Goal: Navigation & Orientation: Go to known website

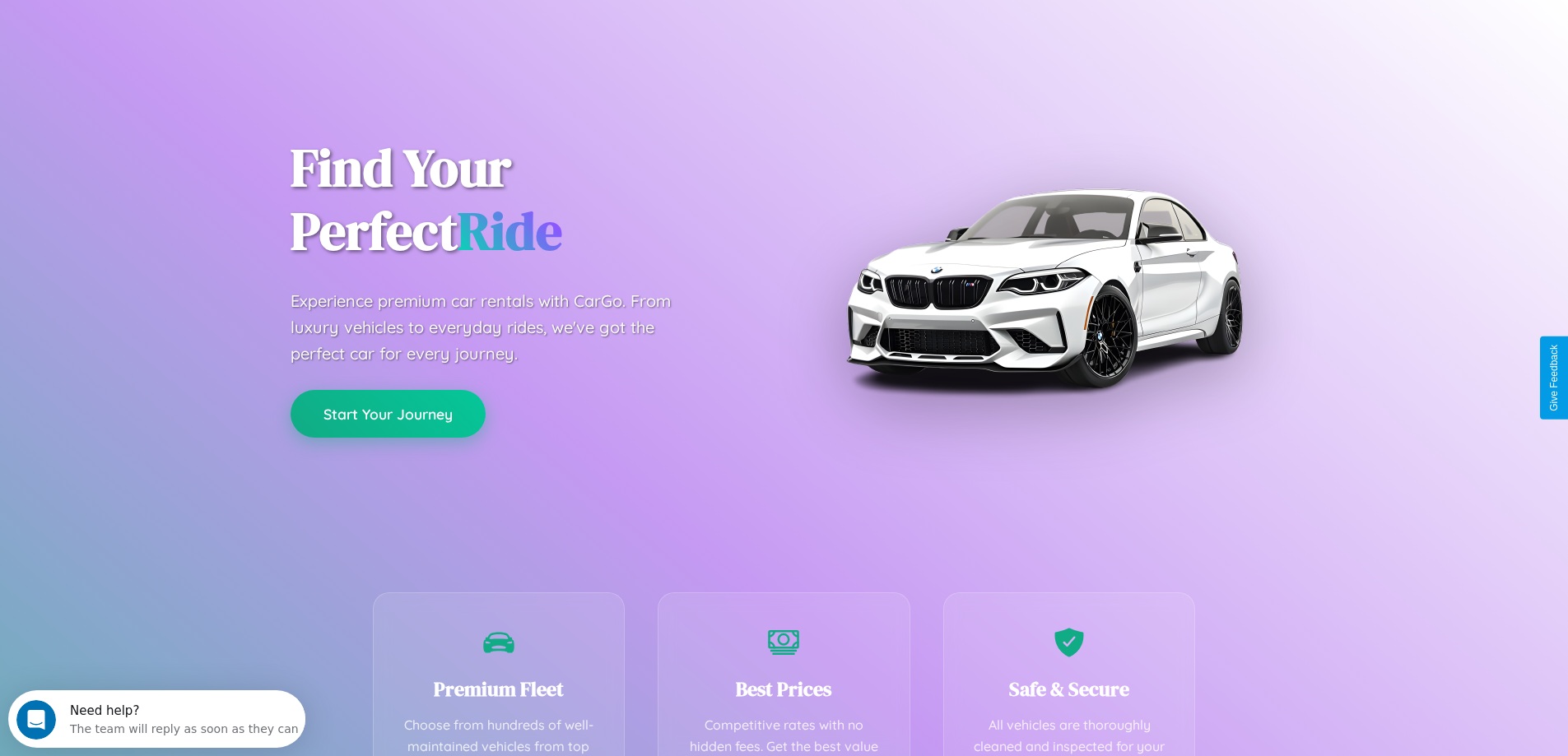
click at [388, 414] on button "Start Your Journey" at bounding box center [388, 414] width 195 height 48
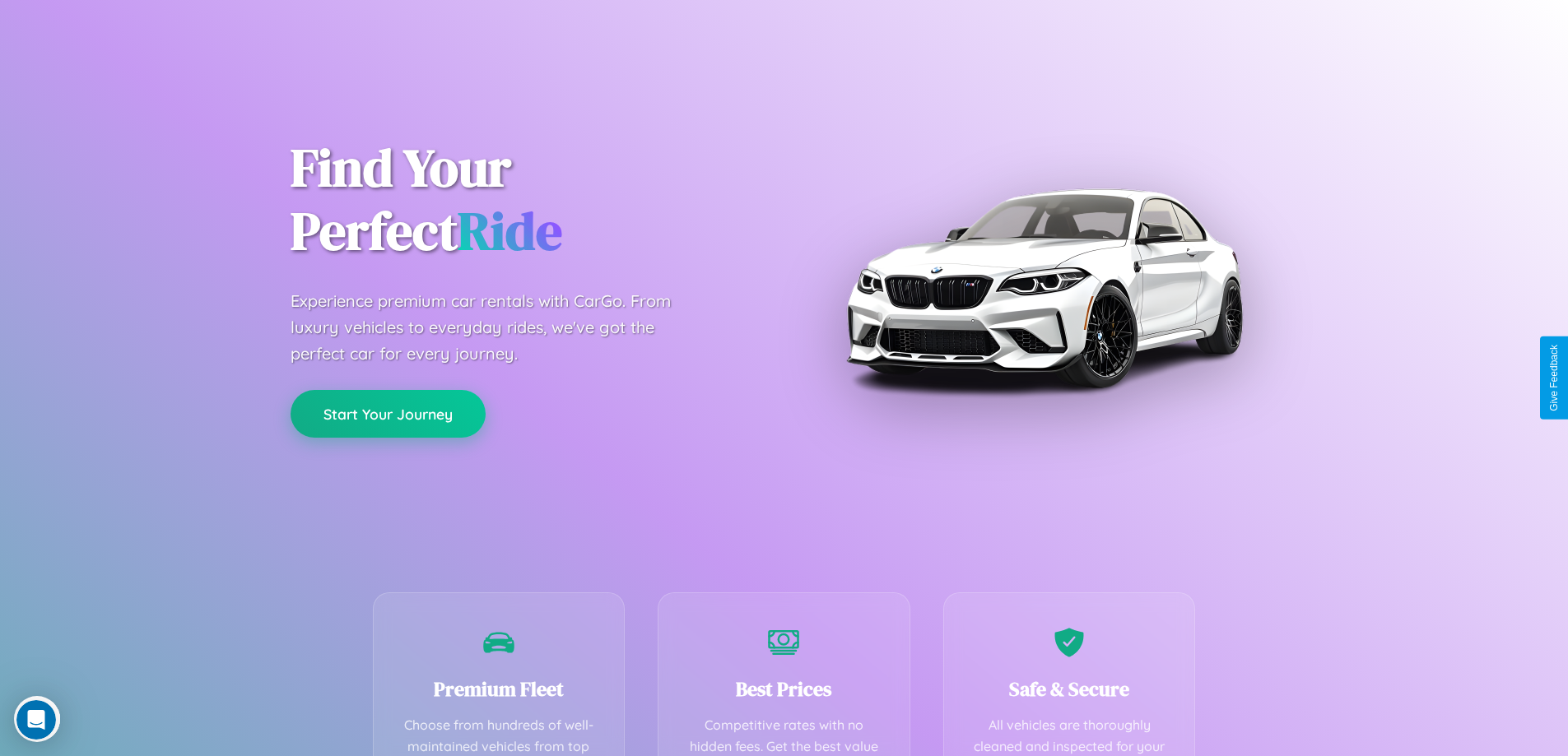
click at [388, 413] on button "Start Your Journey" at bounding box center [388, 414] width 195 height 48
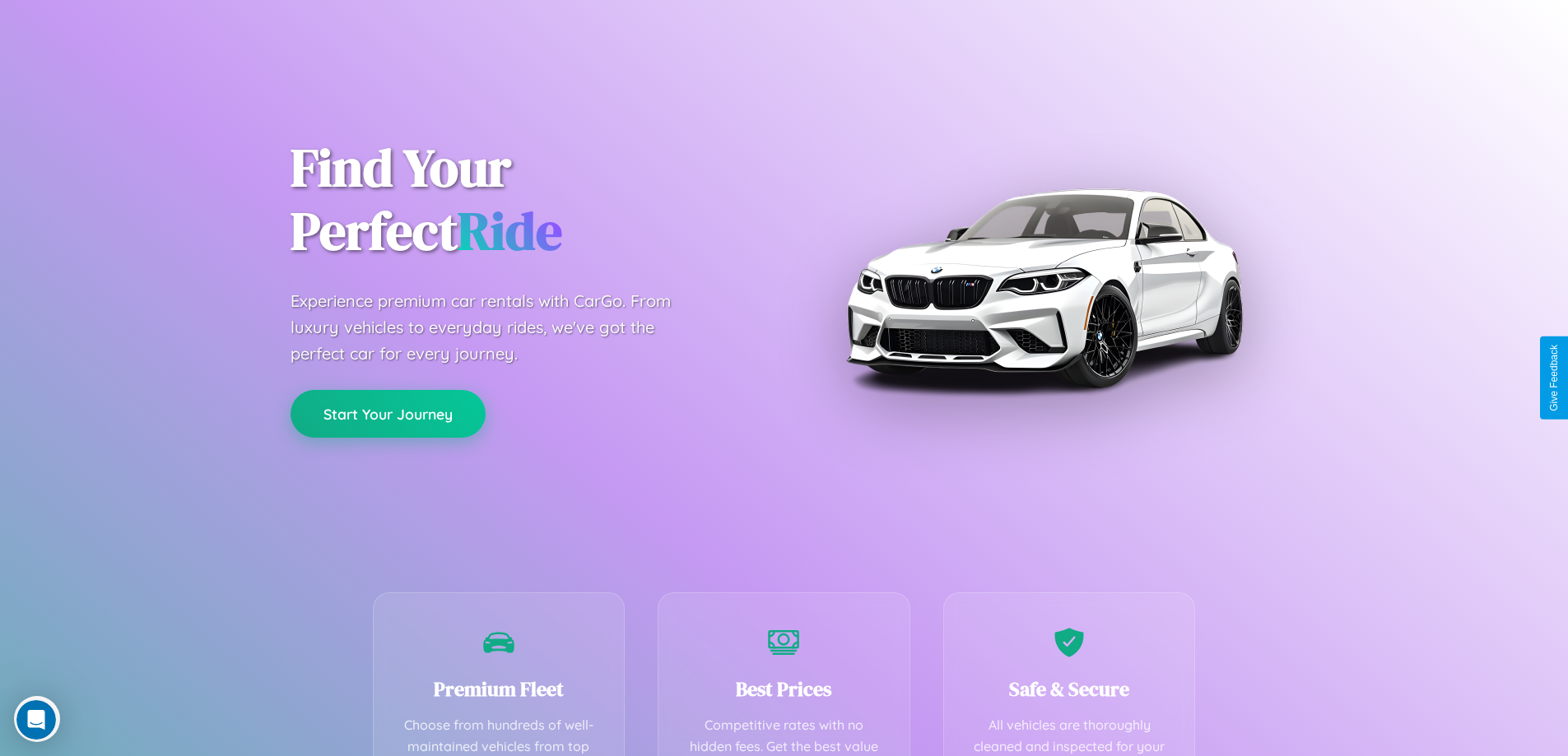
click at [388, 413] on button "Start Your Journey" at bounding box center [388, 414] width 195 height 48
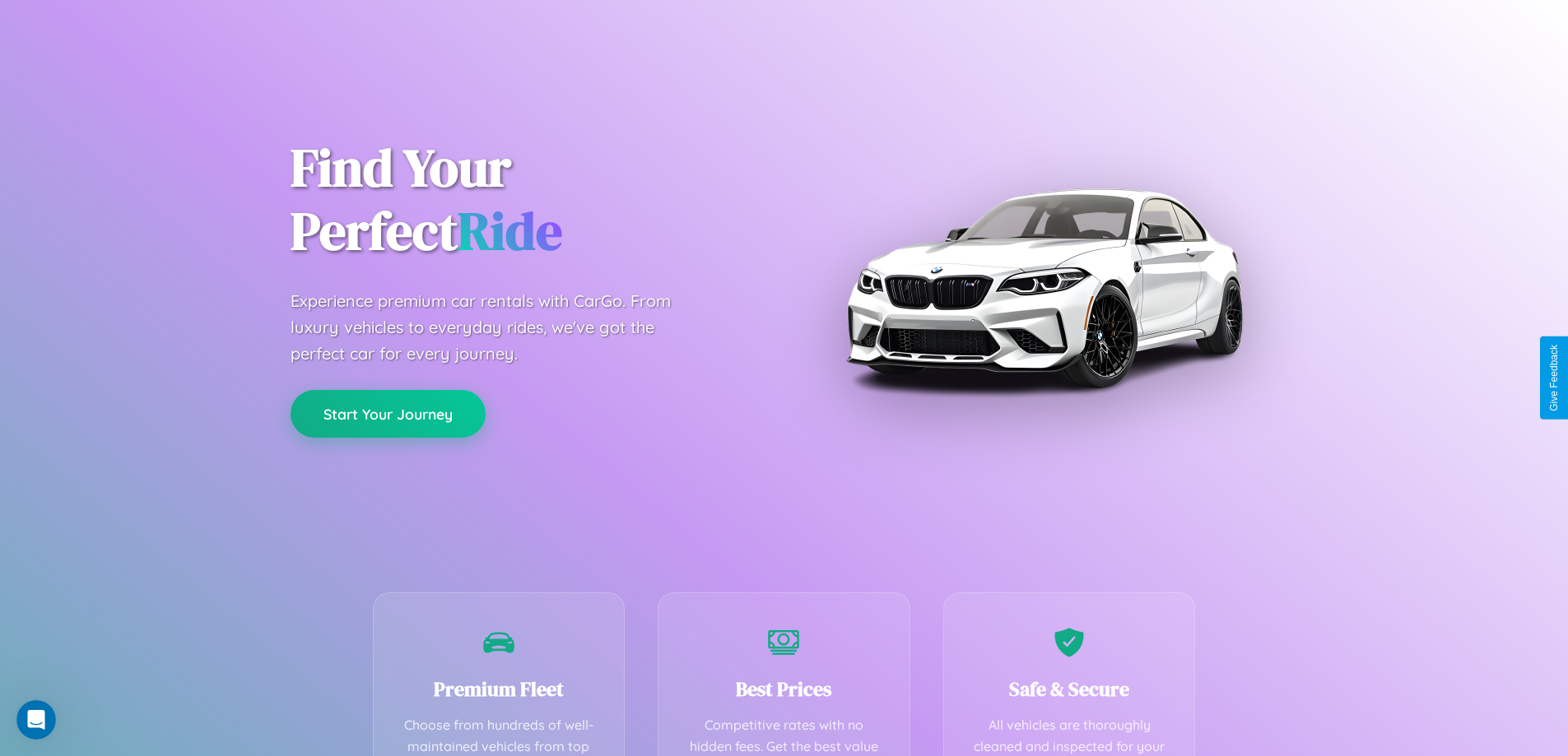
click at [388, 413] on button "Start Your Journey" at bounding box center [388, 414] width 195 height 48
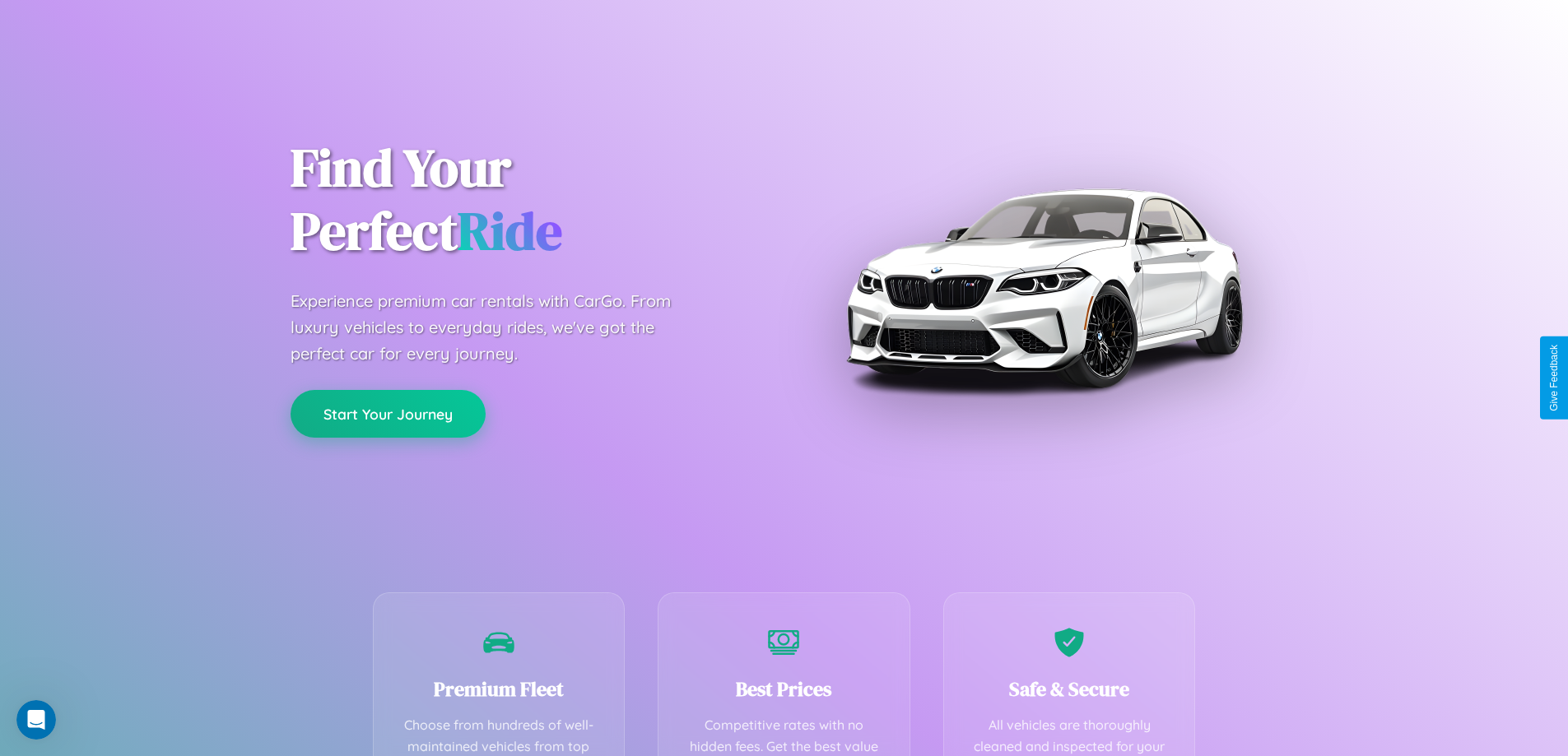
click at [388, 413] on button "Start Your Journey" at bounding box center [388, 414] width 195 height 48
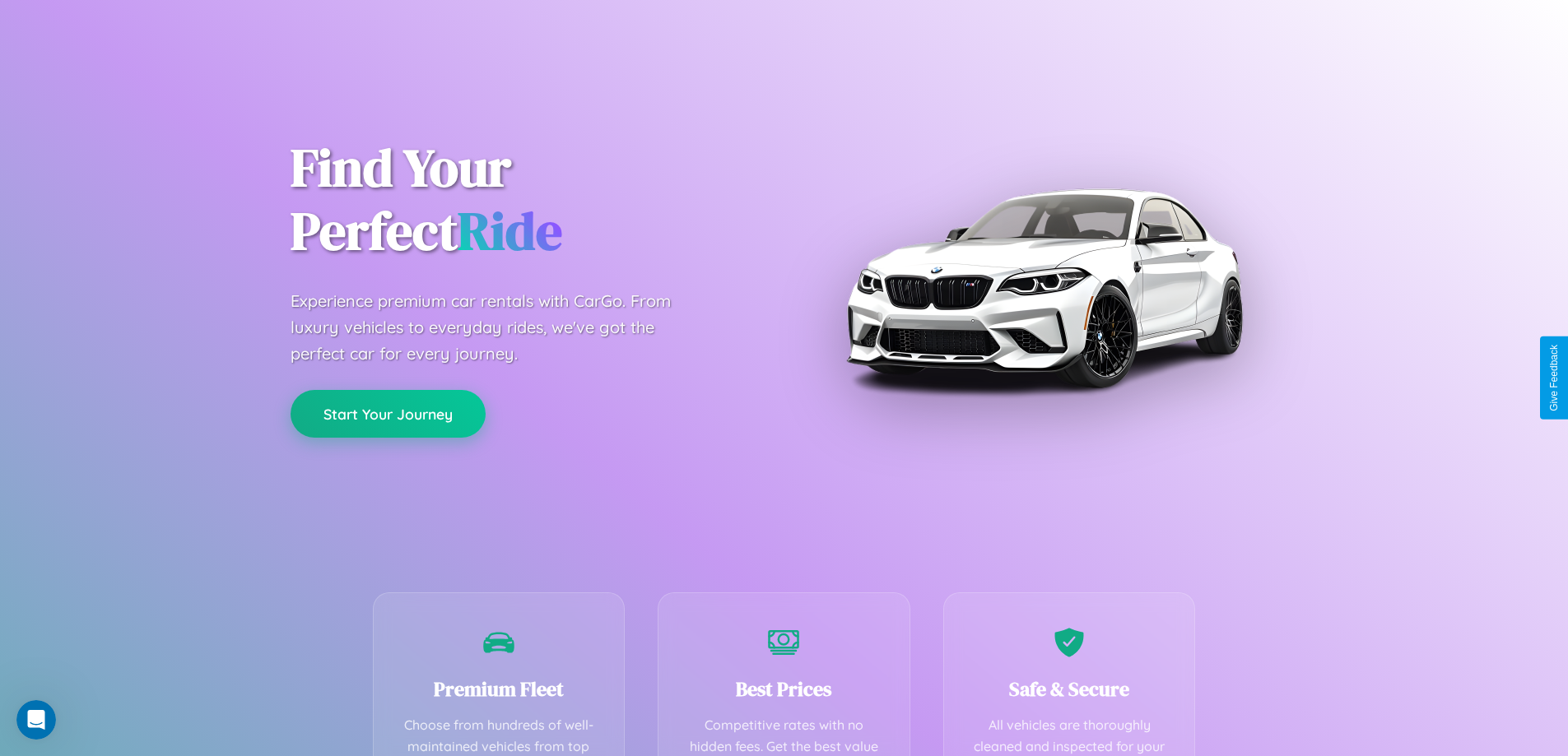
click at [388, 413] on button "Start Your Journey" at bounding box center [388, 414] width 195 height 48
